Goal: Information Seeking & Learning: Learn about a topic

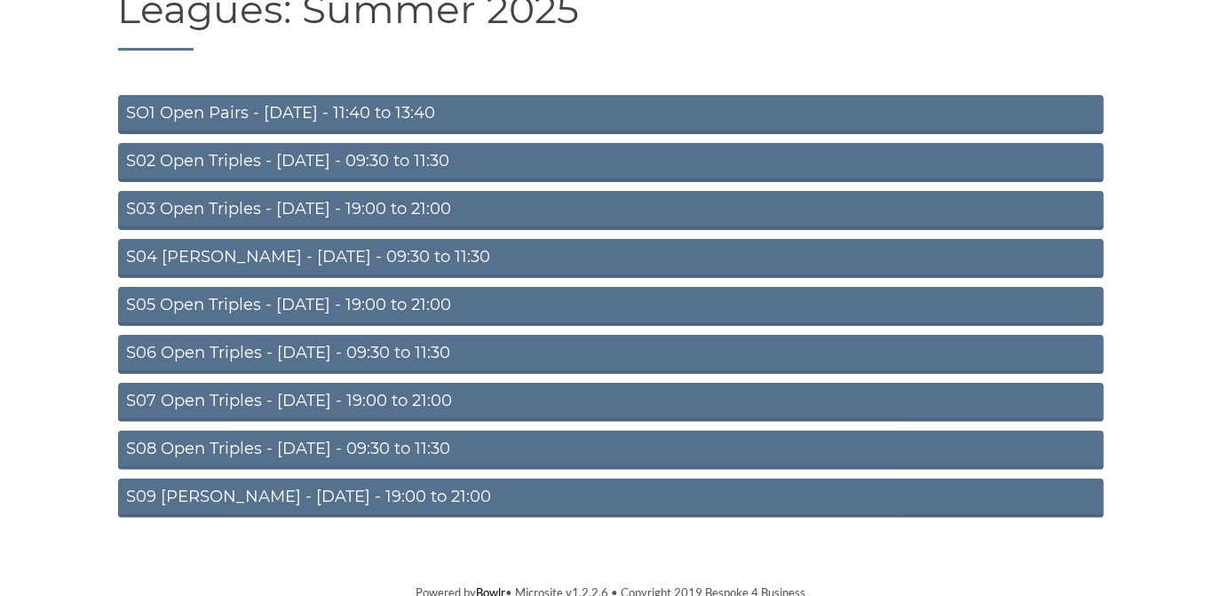
scroll to position [154, 0]
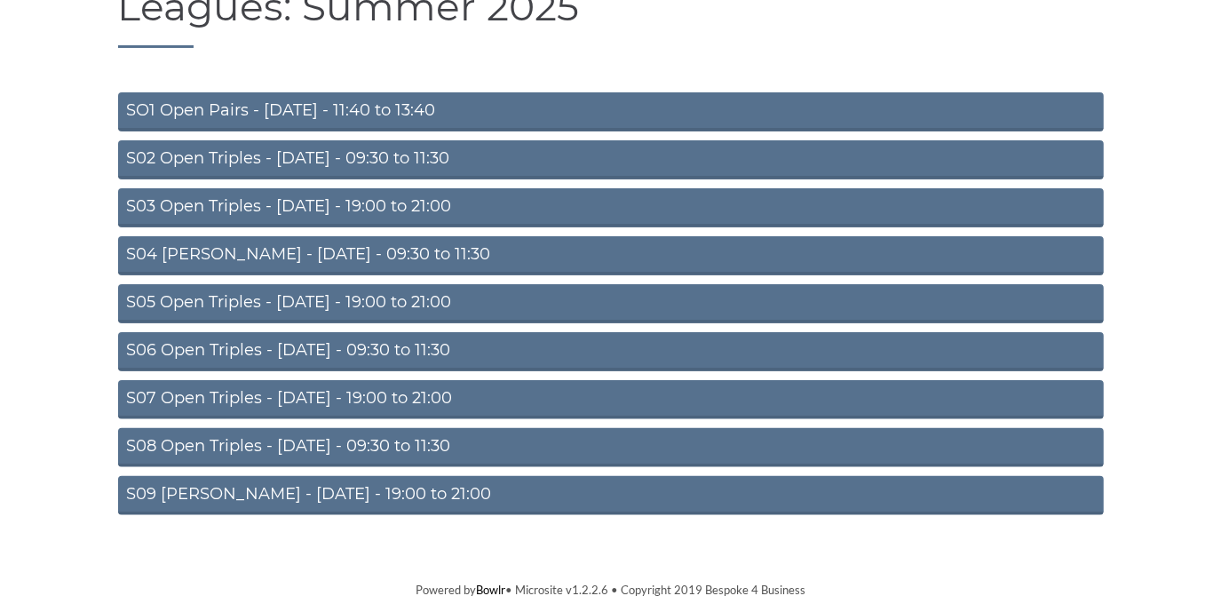
click at [352, 391] on link "S07 Open Triples - Thursday - 19:00 to 21:00" at bounding box center [610, 399] width 985 height 39
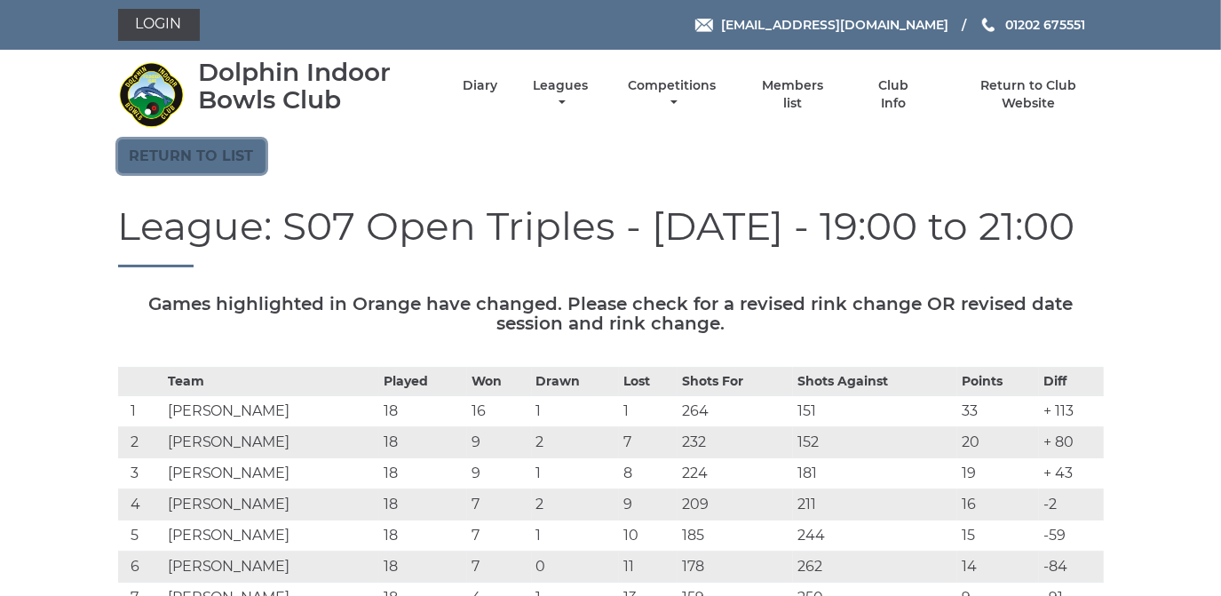
click at [189, 164] on link "Return to list" at bounding box center [191, 156] width 147 height 34
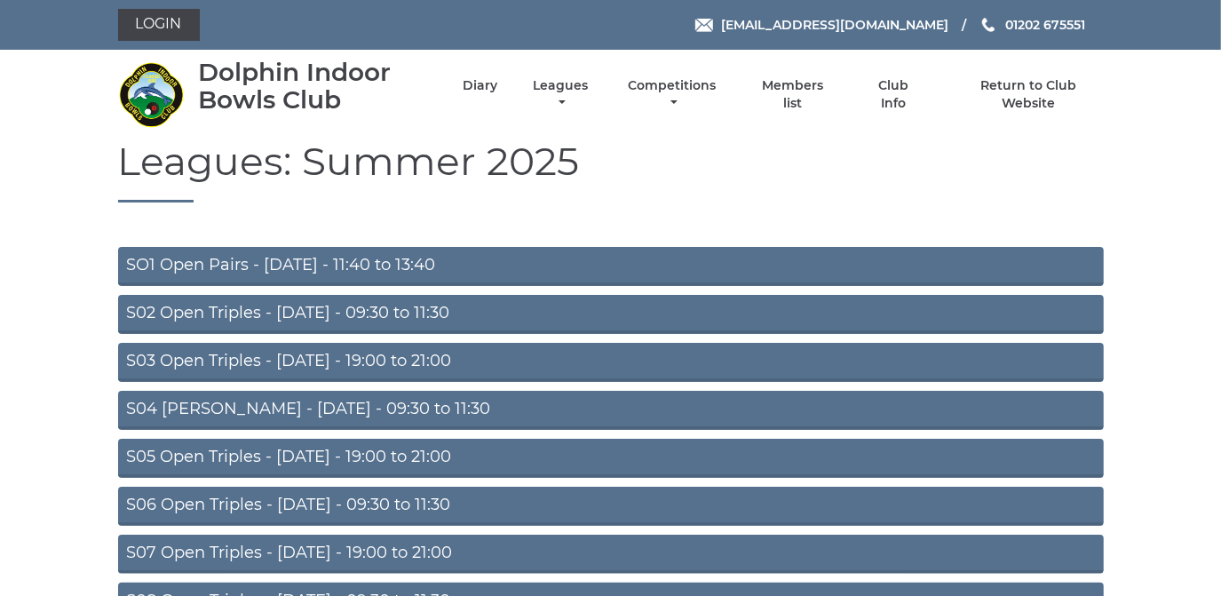
click at [326, 496] on link "S06 Open Triples - [DATE] - 09:30 to 11:30" at bounding box center [610, 505] width 985 height 39
